Goal: Task Accomplishment & Management: Manage account settings

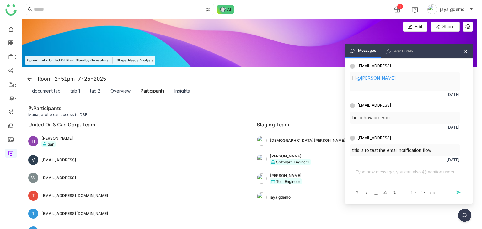
scroll to position [1025, 0]
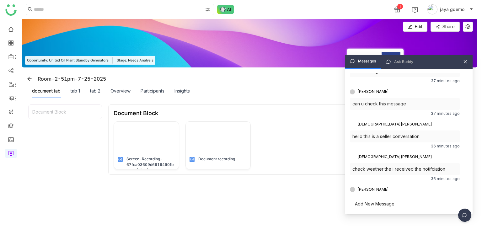
scroll to position [1004, 0]
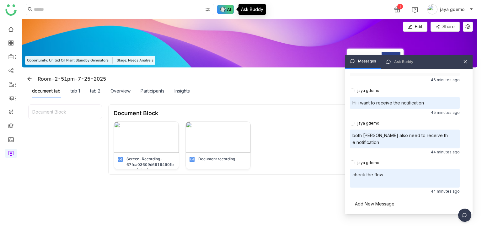
click at [227, 8] on img at bounding box center [225, 9] width 17 height 9
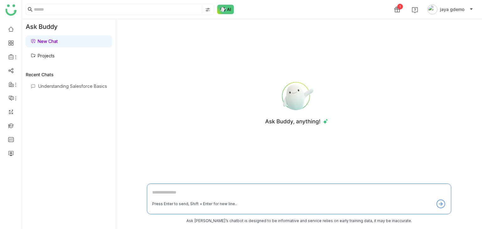
click at [177, 192] on textarea at bounding box center [299, 194] width 294 height 10
type textarea "*******"
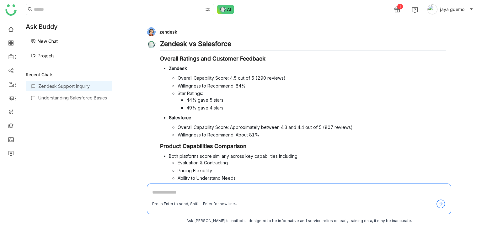
click at [56, 41] on link "New Chat" at bounding box center [44, 41] width 27 height 5
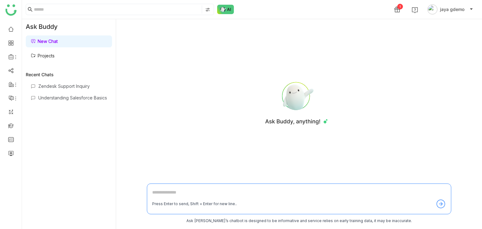
click at [175, 192] on textarea at bounding box center [299, 194] width 294 height 10
type textarea "**********"
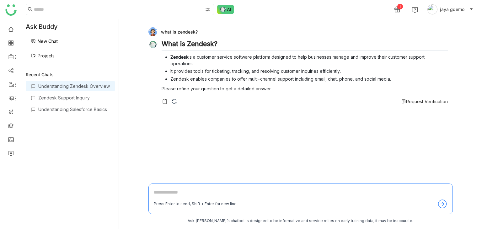
click at [417, 99] on span "Request Verification" at bounding box center [427, 101] width 42 height 5
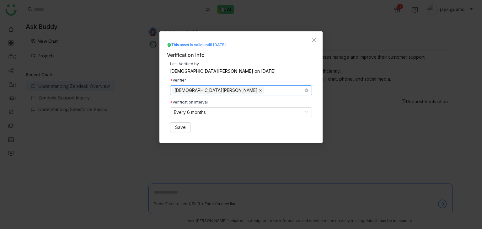
click at [259, 89] on icon at bounding box center [260, 90] width 3 height 3
click at [187, 90] on nz-select-top-control "Select users/teams" at bounding box center [241, 90] width 142 height 10
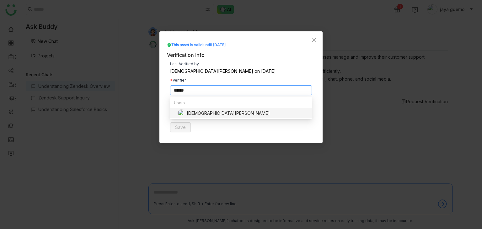
type input "******"
click at [199, 110] on div "[DEMOGRAPHIC_DATA][PERSON_NAME]" at bounding box center [243, 113] width 130 height 8
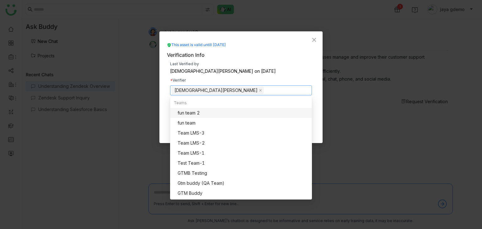
click at [288, 78] on div "Verifier" at bounding box center [241, 80] width 142 height 4
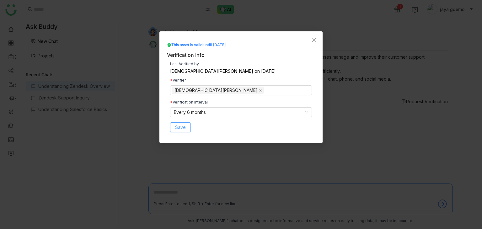
click at [181, 129] on span "Save" at bounding box center [180, 127] width 11 height 7
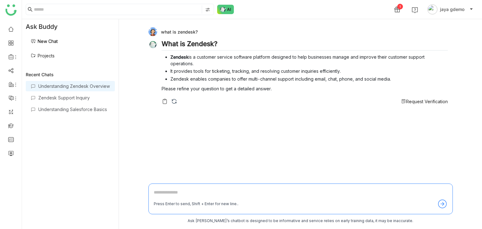
click at [45, 58] on link "Projects" at bounding box center [43, 55] width 24 height 5
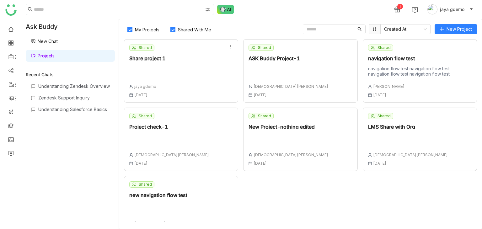
click at [206, 60] on div "Shared Share project 1 jaya gdemo 16 Jun , 2025" at bounding box center [181, 70] width 114 height 63
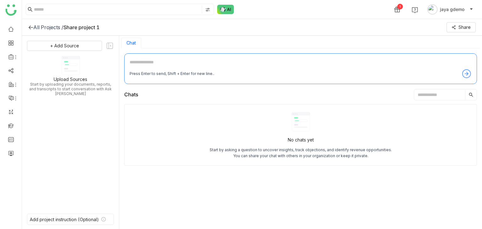
click at [168, 66] on textarea at bounding box center [301, 64] width 342 height 10
type textarea "**********"
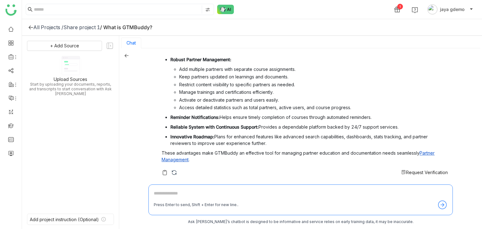
scroll to position [47, 0]
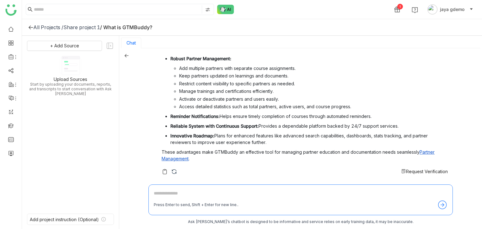
click at [413, 170] on span "Request Verification" at bounding box center [427, 171] width 42 height 5
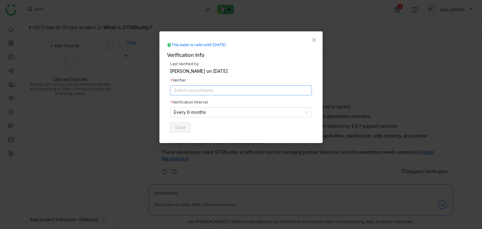
click at [194, 86] on nz-select-top-control "Select users/teams" at bounding box center [241, 90] width 142 height 10
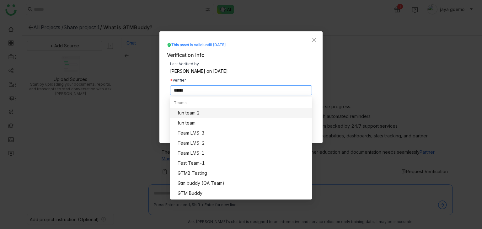
scroll to position [0, 0]
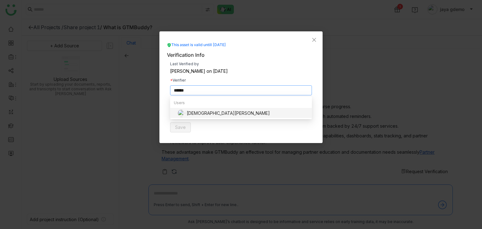
type input "******"
click at [197, 115] on div "[DEMOGRAPHIC_DATA][PERSON_NAME]" at bounding box center [243, 113] width 130 height 8
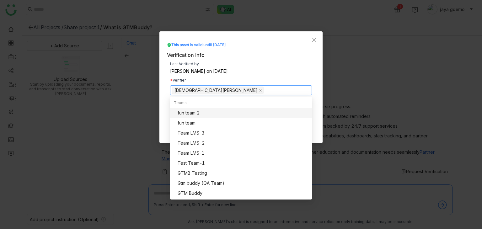
click at [280, 77] on div "Last Verified by Uday Bhanu on Aug 19, 2025 Verifier Vishnu Vardhan Verificatio…" at bounding box center [241, 97] width 148 height 77
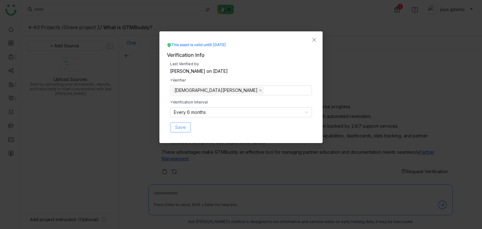
click at [180, 128] on span "Save" at bounding box center [180, 127] width 11 height 7
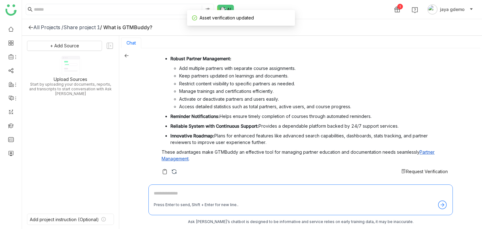
scroll to position [1, 0]
click at [186, 192] on textarea "*" at bounding box center [301, 194] width 294 height 10
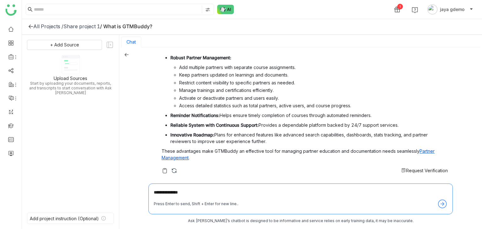
type textarea "**********"
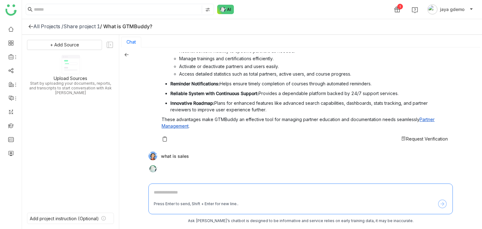
scroll to position [88, 0]
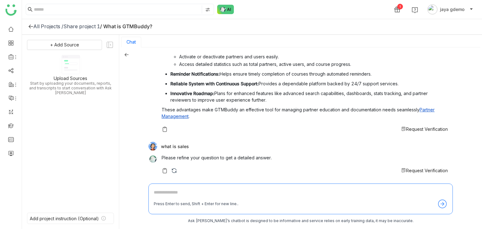
click at [411, 169] on span "Request Verification" at bounding box center [427, 170] width 42 height 5
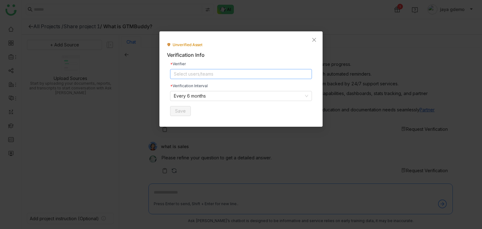
click at [208, 74] on nz-select-top-control "Select users/teams" at bounding box center [241, 74] width 142 height 10
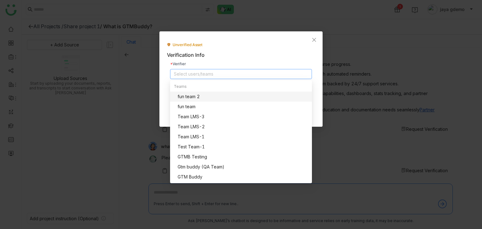
click at [208, 74] on nz-select-top-control "Select users/teams" at bounding box center [241, 74] width 142 height 10
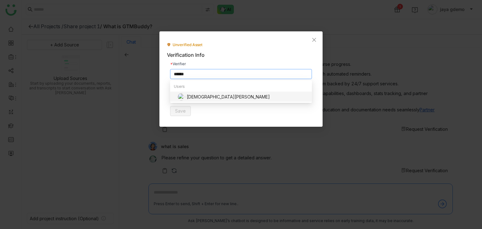
type input "******"
click at [193, 93] on nz-option-item "[DEMOGRAPHIC_DATA][PERSON_NAME]" at bounding box center [241, 98] width 142 height 13
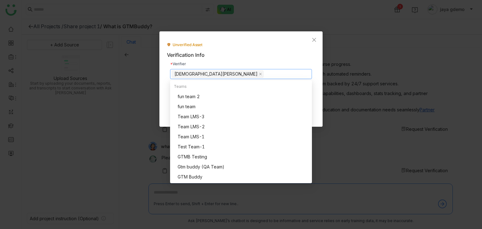
click at [235, 39] on div "Unverified Asset Verification Info Verifier Vishnu Vardhan Verification Interva…" at bounding box center [240, 78] width 163 height 95
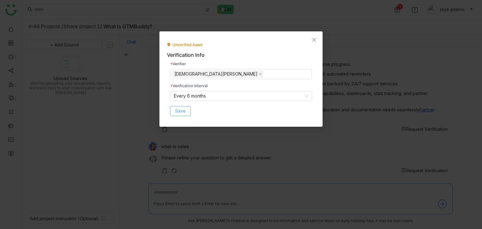
click at [179, 111] on span "Save" at bounding box center [180, 111] width 11 height 7
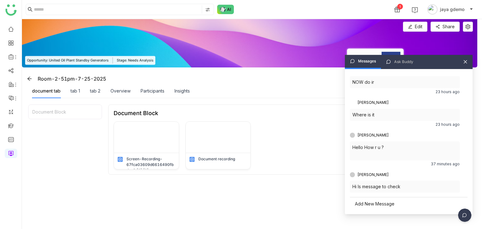
scroll to position [751, 0]
